Goal: Task Accomplishment & Management: Complete application form

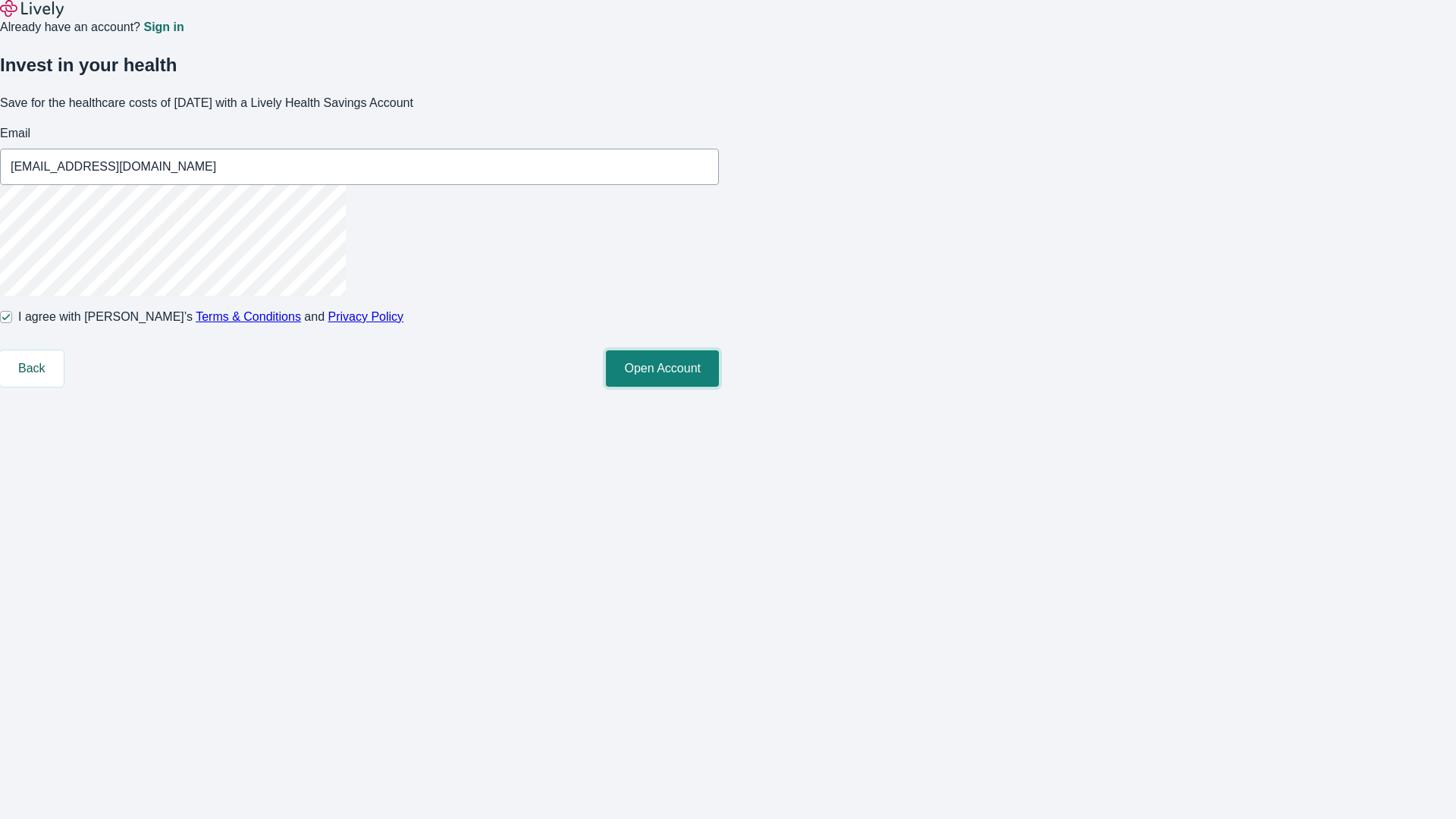
click at [719, 387] on button "Open Account" at bounding box center [663, 368] width 113 height 36
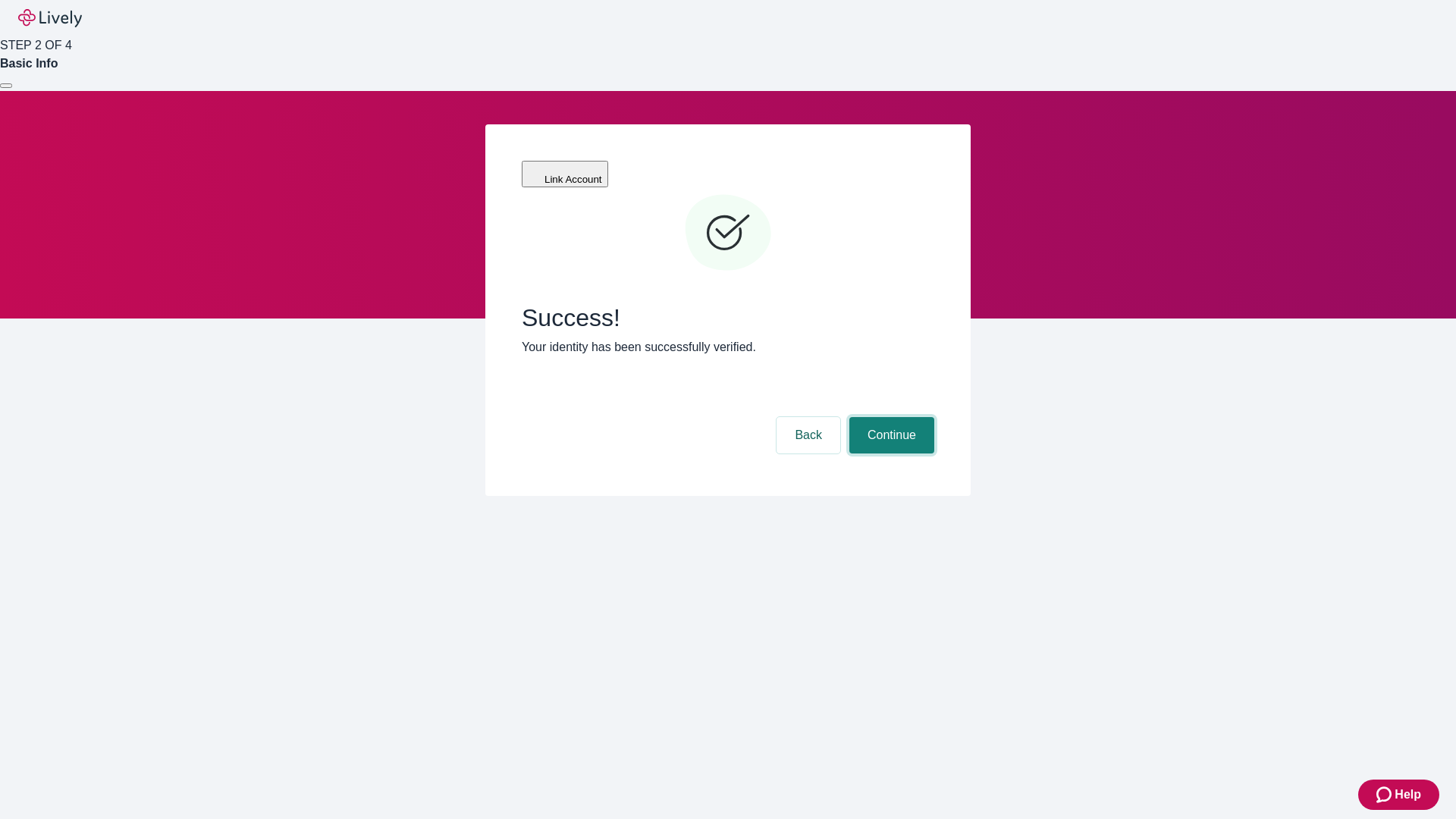
click at [890, 418] on button "Continue" at bounding box center [892, 436] width 85 height 36
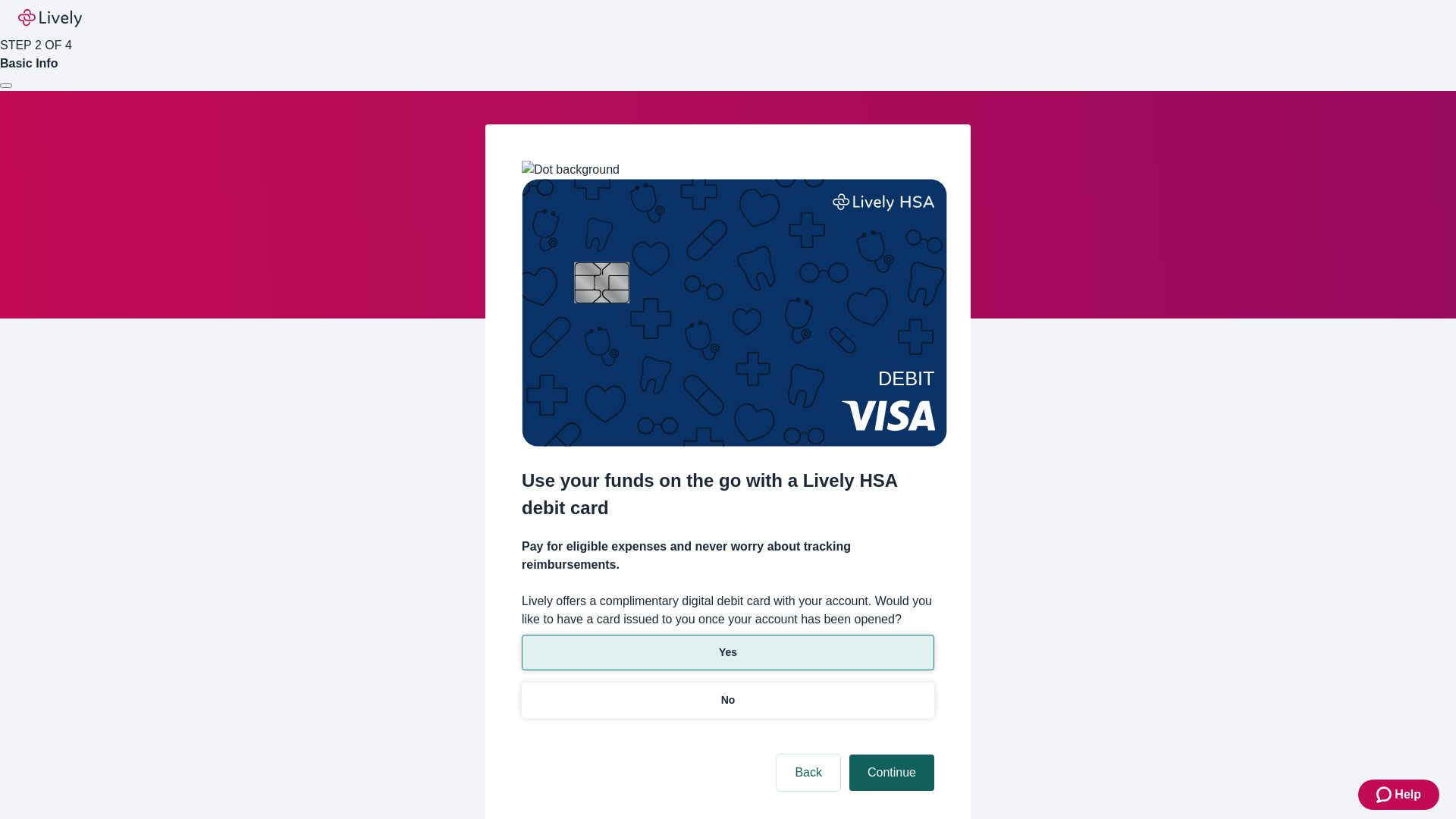
click at [727, 645] on p "Yes" at bounding box center [728, 653] width 18 height 16
click at [890, 755] on button "Continue" at bounding box center [892, 773] width 85 height 36
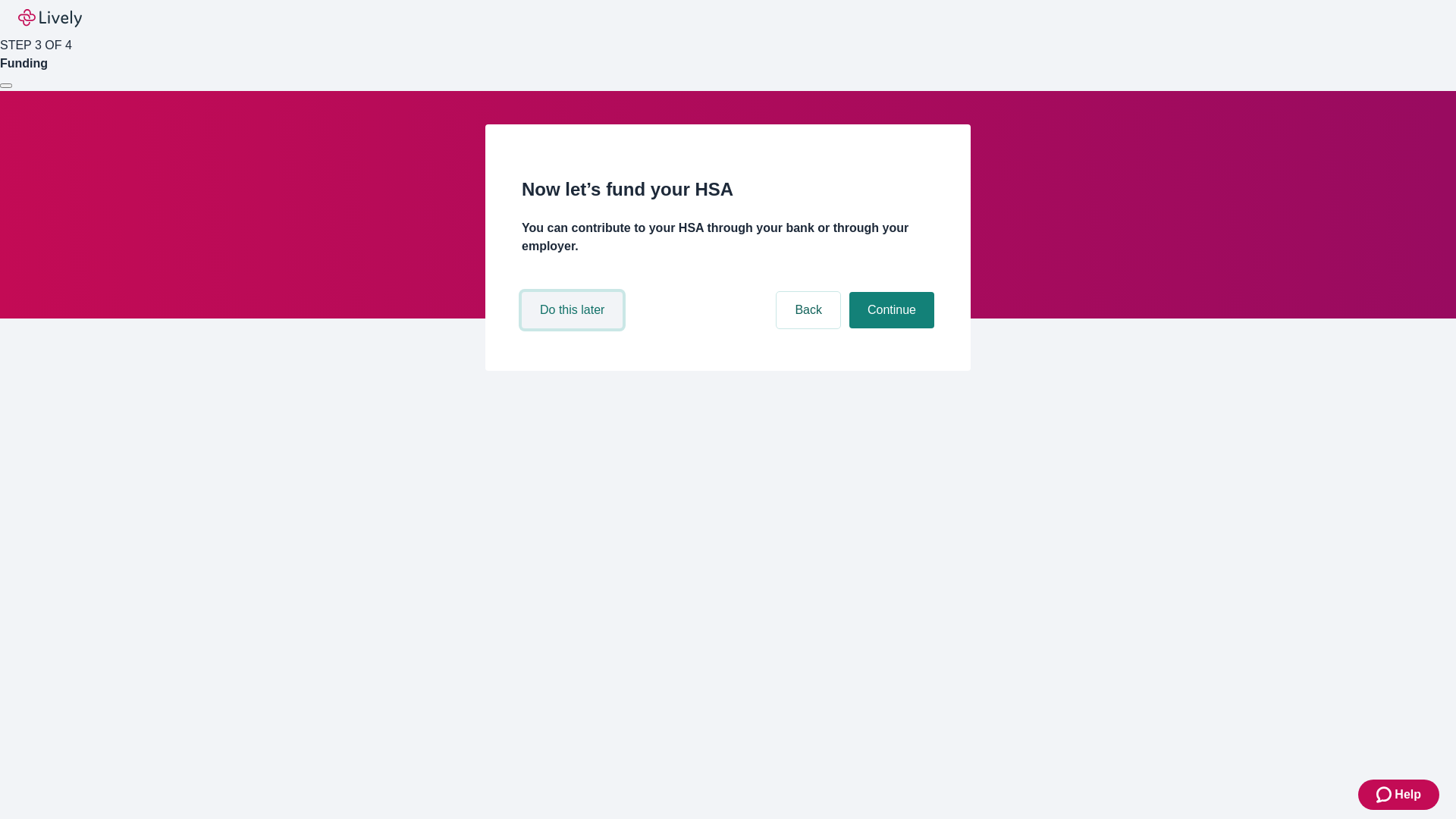
click at [574, 328] on button "Do this later" at bounding box center [572, 310] width 101 height 36
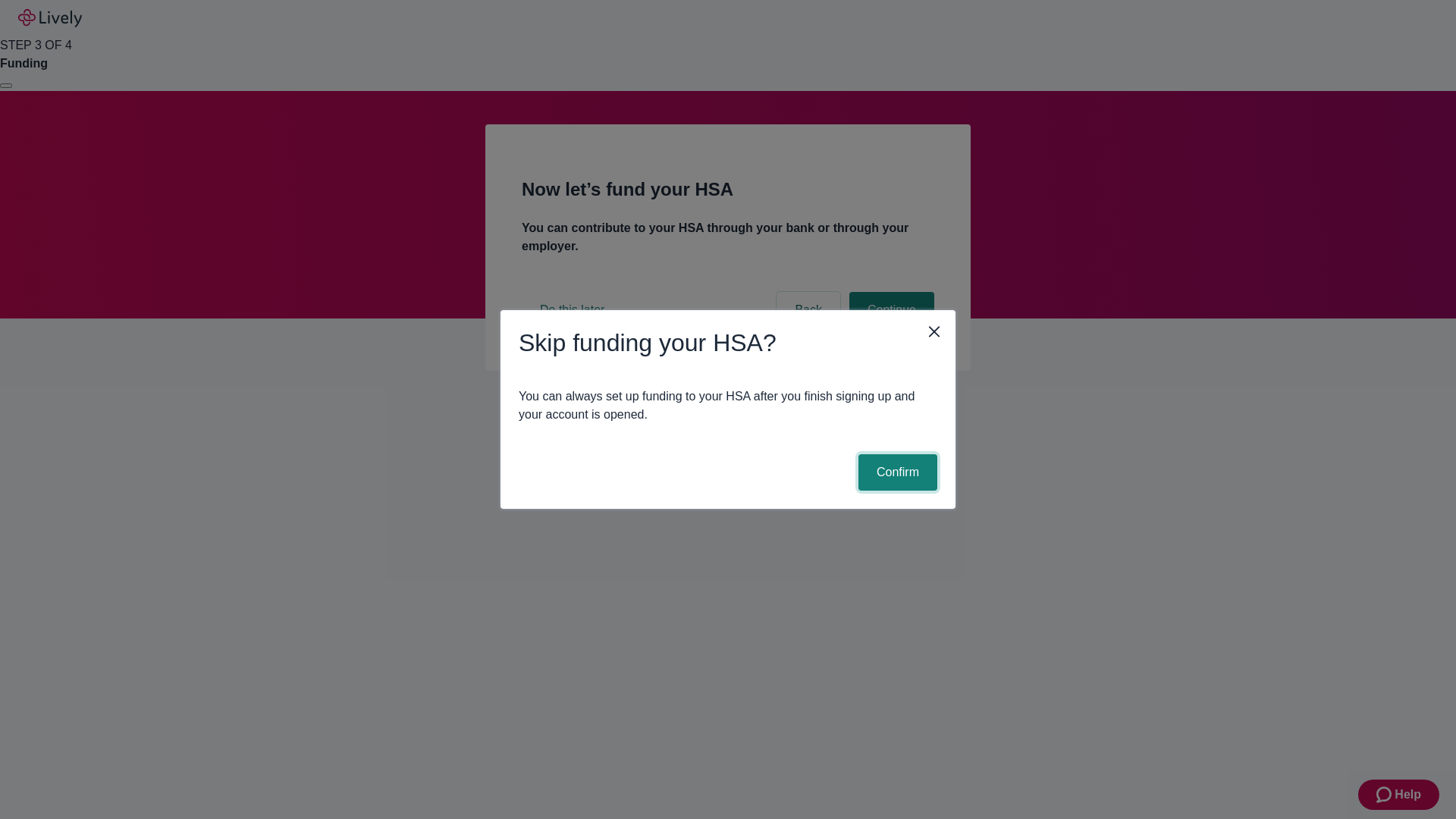
click at [896, 472] on button "Confirm" at bounding box center [898, 472] width 79 height 36
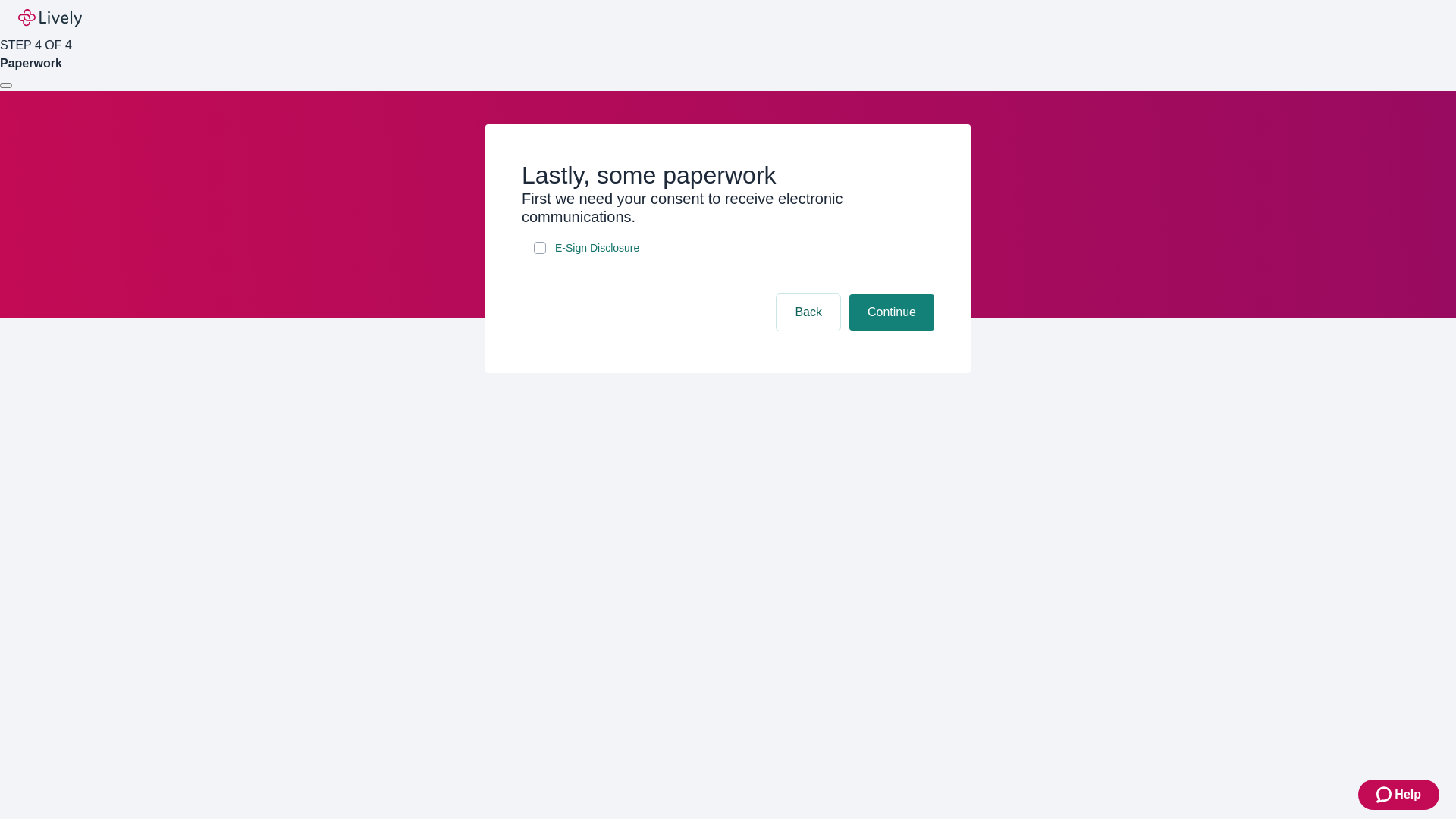
click at [540, 254] on input "E-Sign Disclosure" at bounding box center [539, 248] width 12 height 12
checkbox input "true"
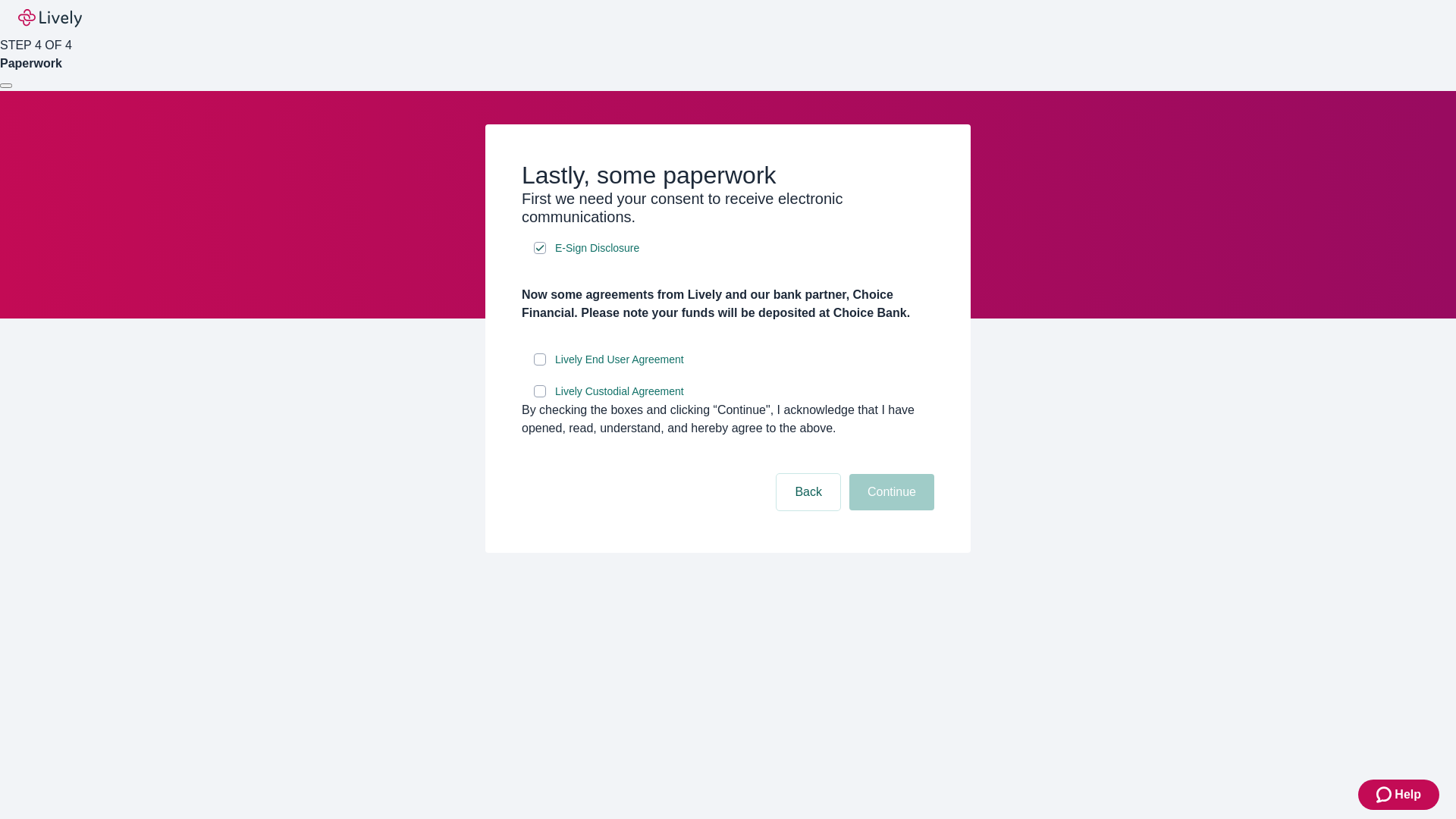
click at [540, 365] on input "Lively End User Agreement" at bounding box center [539, 359] width 12 height 12
checkbox input "true"
click at [540, 398] on input "Lively Custodial Agreement" at bounding box center [539, 391] width 12 height 12
checkbox input "true"
click at [890, 510] on button "Continue" at bounding box center [892, 492] width 85 height 36
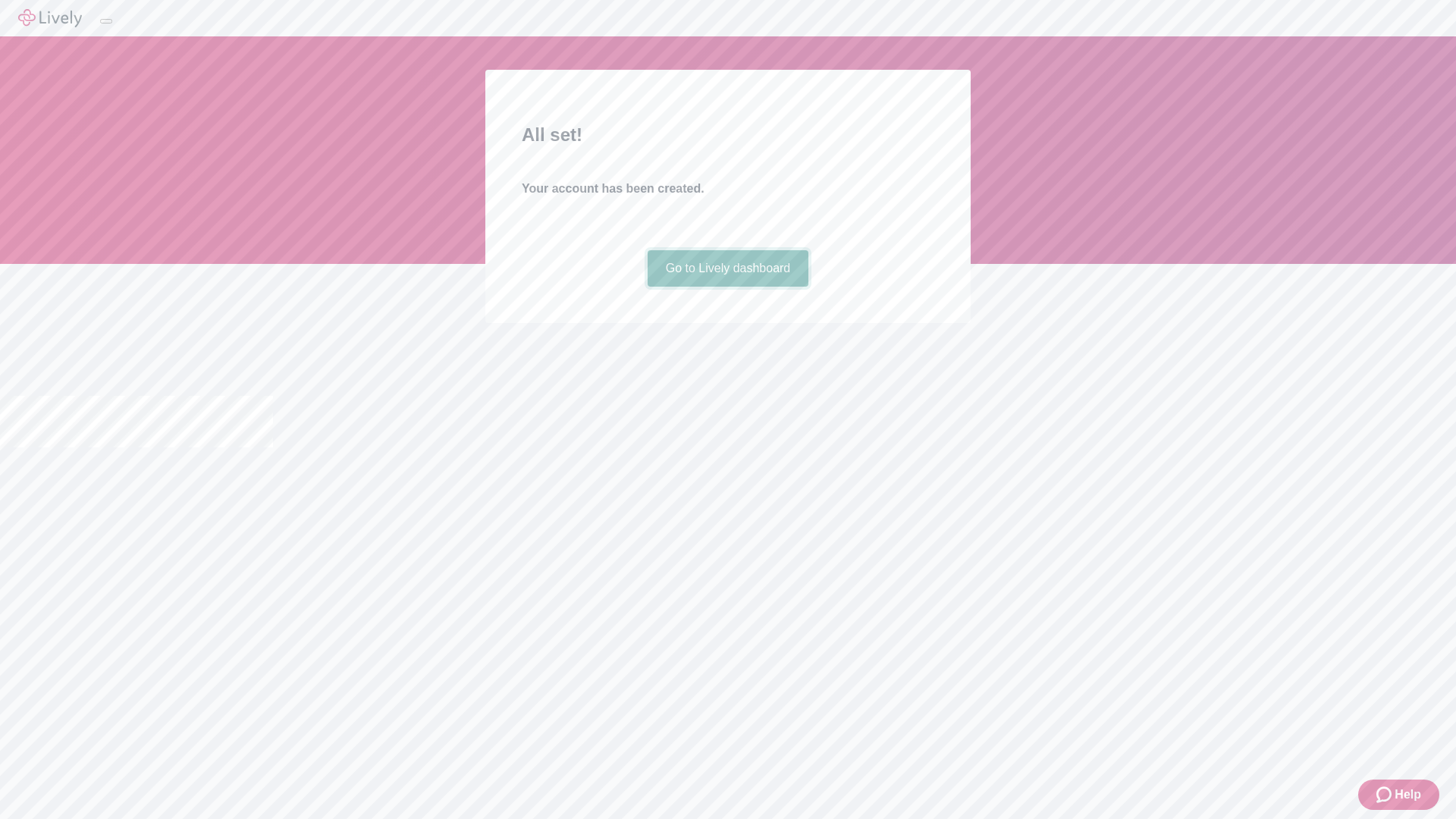
click at [727, 287] on link "Go to Lively dashboard" at bounding box center [729, 268] width 162 height 36
